Goal: Task Accomplishment & Management: Use online tool/utility

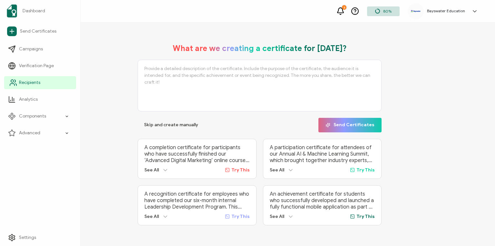
click at [31, 83] on span "Recipients" at bounding box center [29, 82] width 21 height 6
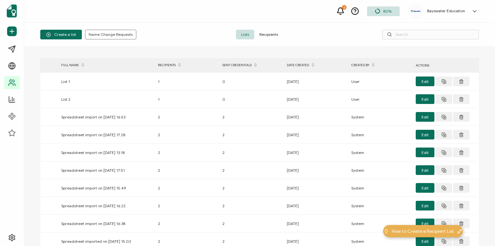
click at [273, 35] on span "Recipients" at bounding box center [268, 35] width 29 height 10
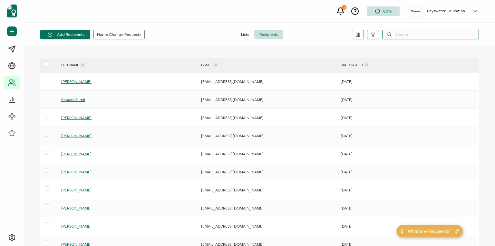
click at [405, 35] on input "text" at bounding box center [430, 35] width 97 height 10
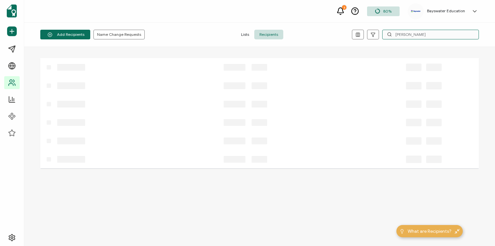
type input "[PERSON_NAME]"
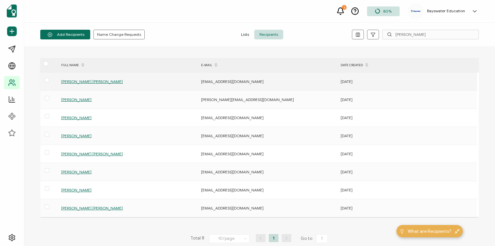
click at [98, 82] on span "[PERSON_NAME] [PERSON_NAME]" at bounding box center [92, 81] width 62 height 5
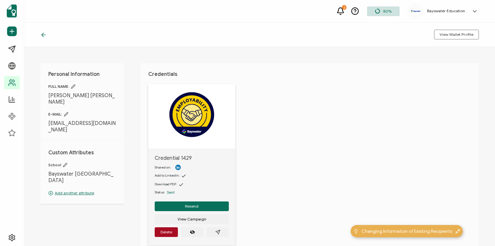
click at [44, 35] on icon at bounding box center [43, 35] width 6 height 6
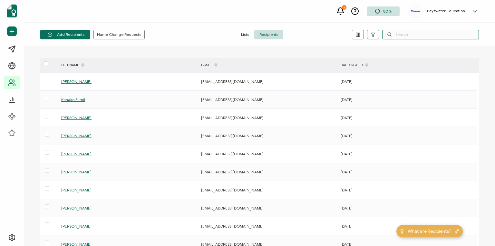
click at [400, 34] on input "text" at bounding box center [430, 35] width 97 height 10
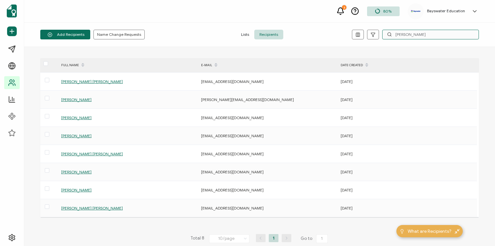
drag, startPoint x: 416, startPoint y: 35, endPoint x: 389, endPoint y: 34, distance: 26.8
click at [389, 34] on div "[PERSON_NAME]" at bounding box center [430, 35] width 97 height 10
type input "lianet"
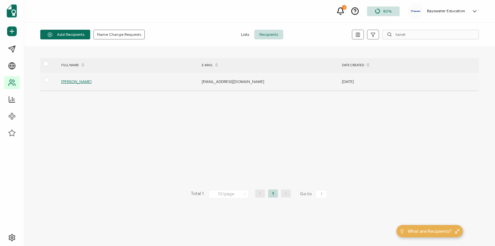
click at [91, 82] on span "[PERSON_NAME]" at bounding box center [76, 81] width 30 height 5
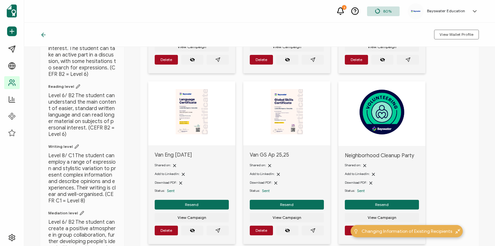
scroll to position [361, 0]
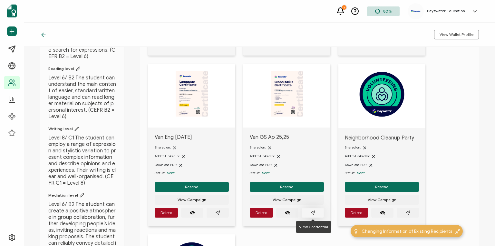
click at [313, 211] on icon "paper plane outline" at bounding box center [312, 212] width 5 height 5
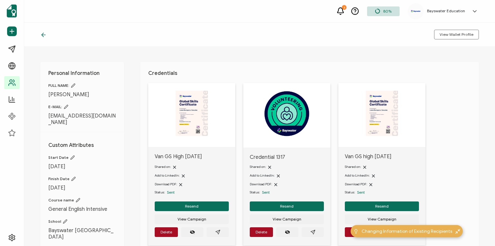
scroll to position [0, 0]
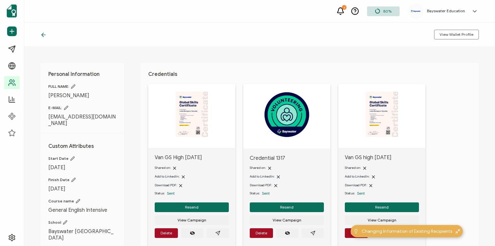
click at [43, 35] on icon at bounding box center [43, 35] width 6 height 6
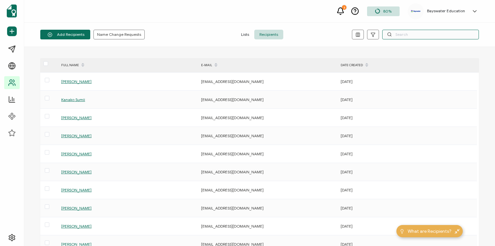
click at [410, 34] on input "text" at bounding box center [430, 35] width 97 height 10
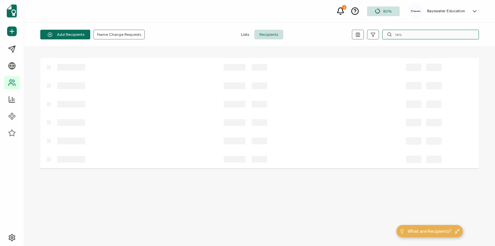
type input "lais"
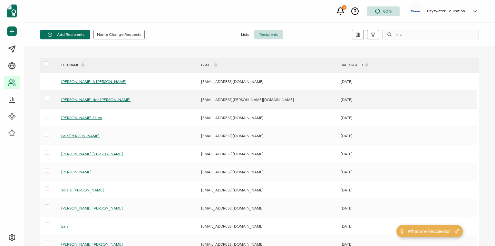
click at [105, 99] on span "[PERSON_NAME] dos [PERSON_NAME]" at bounding box center [95, 99] width 69 height 5
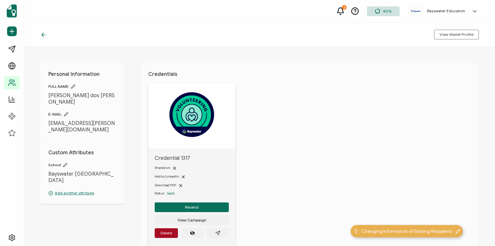
click at [44, 37] on icon at bounding box center [43, 35] width 6 height 6
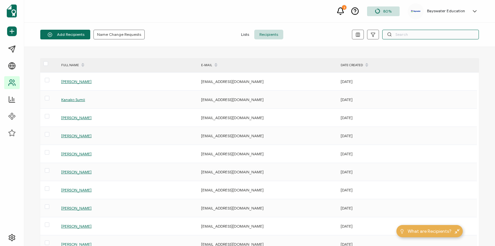
click at [425, 36] on input "text" at bounding box center [430, 35] width 97 height 10
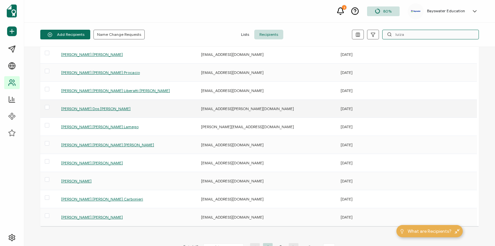
scroll to position [52, 0]
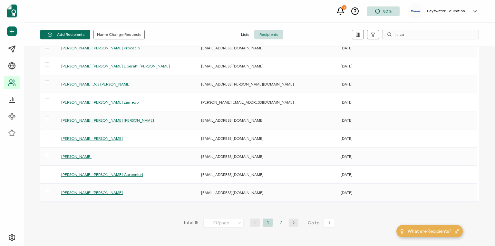
click at [280, 220] on li "2" at bounding box center [281, 222] width 10 height 8
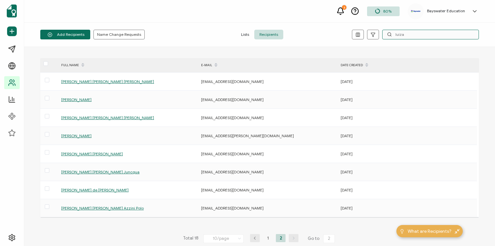
drag, startPoint x: 414, startPoint y: 34, endPoint x: 384, endPoint y: 36, distance: 30.7
click at [384, 36] on input "luiza" at bounding box center [430, 35] width 97 height 10
click at [412, 34] on input "luiza" at bounding box center [430, 35] width 97 height 10
drag, startPoint x: 410, startPoint y: 35, endPoint x: 387, endPoint y: 34, distance: 23.2
click at [387, 36] on div "luiza" at bounding box center [430, 35] width 97 height 10
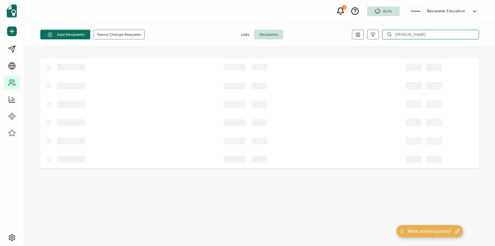
type input "[PERSON_NAME]"
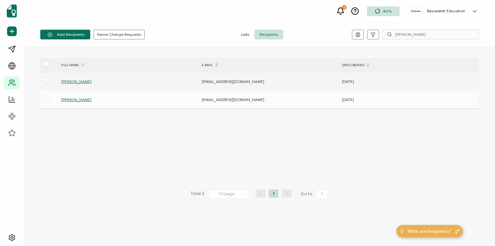
click at [80, 82] on span "[PERSON_NAME]" at bounding box center [76, 81] width 30 height 5
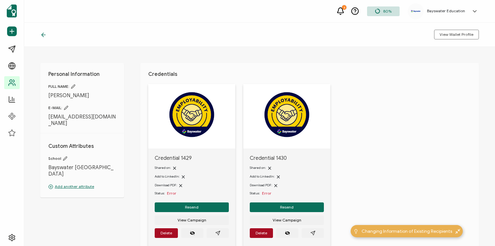
click at [42, 35] on icon at bounding box center [44, 35] width 4 height 0
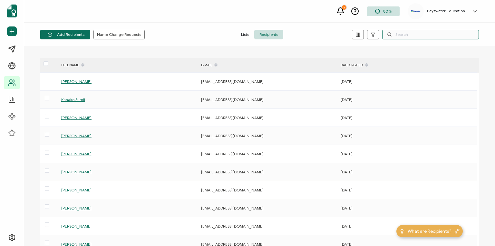
click at [420, 36] on input "text" at bounding box center [430, 35] width 97 height 10
type input "[PERSON_NAME]"
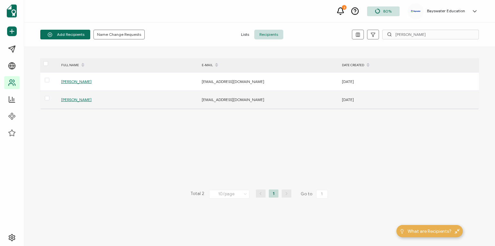
click at [84, 100] on span "[PERSON_NAME]" at bounding box center [76, 99] width 30 height 5
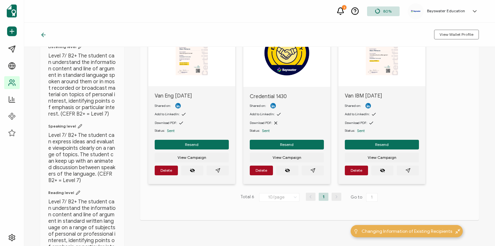
scroll to position [232, 0]
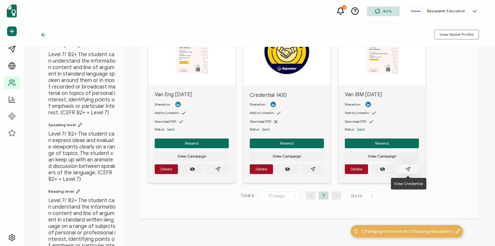
click at [409, 168] on icon "paper plane outline" at bounding box center [407, 168] width 5 height 5
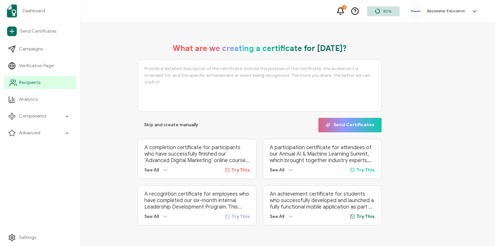
click at [29, 83] on span "Recipients" at bounding box center [29, 82] width 21 height 6
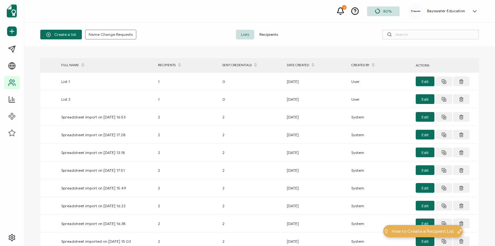
click at [273, 34] on span "Recipients" at bounding box center [268, 35] width 29 height 10
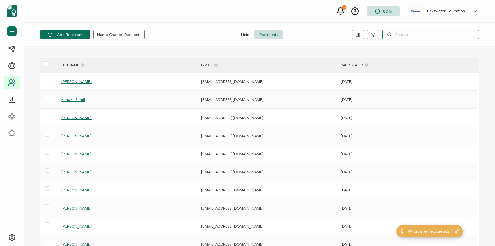
click at [405, 34] on input "text" at bounding box center [430, 35] width 97 height 10
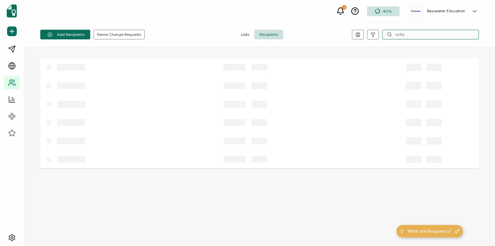
type input "sofia"
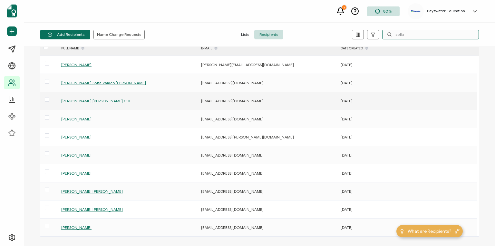
scroll to position [26, 0]
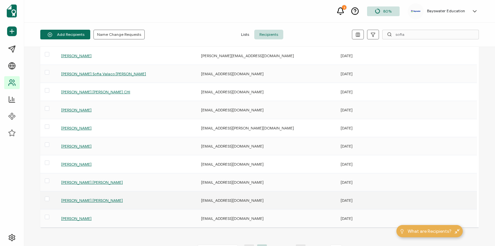
click at [81, 200] on span "Sofia Caldas salazar" at bounding box center [92, 200] width 62 height 5
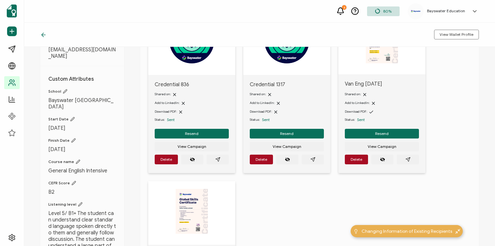
scroll to position [77, 0]
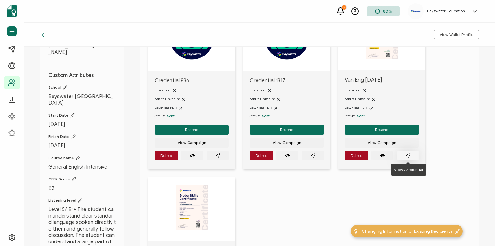
click at [406, 154] on icon "paper plane outline" at bounding box center [408, 155] width 4 height 4
